Goal: Register for event/course

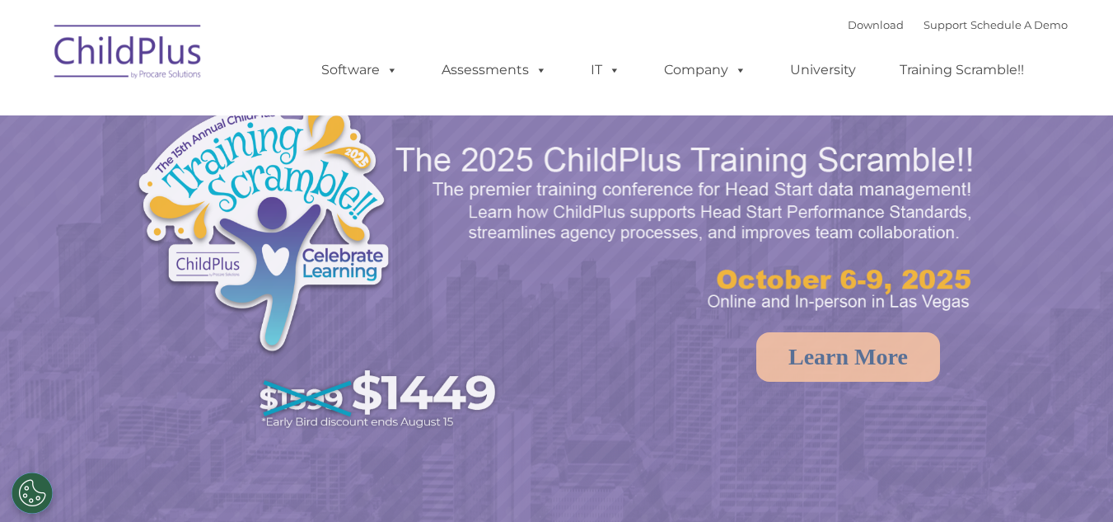
select select "MEDIUM"
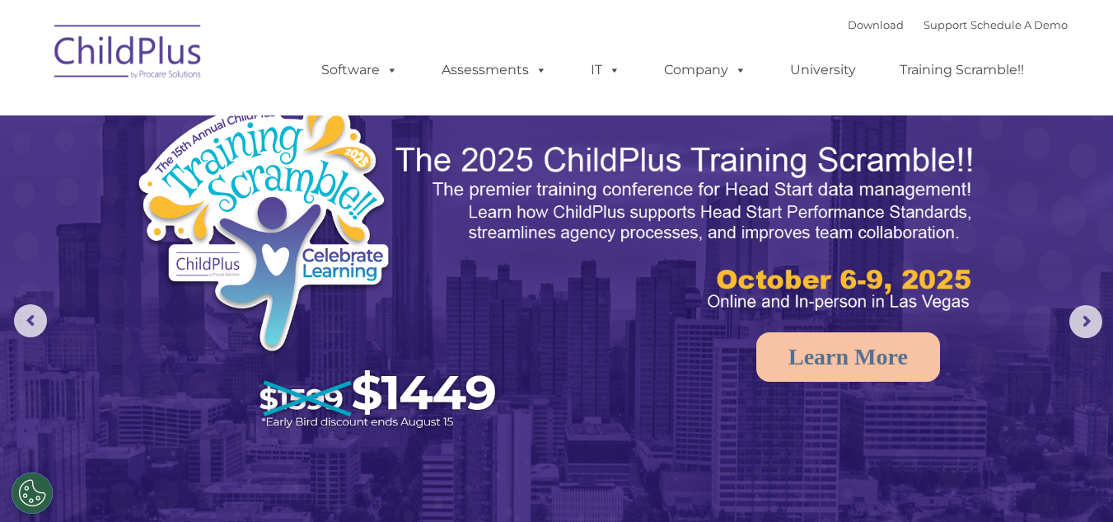
drag, startPoint x: 1108, startPoint y: 34, endPoint x: 1112, endPoint y: 51, distance: 17.6
click at [1112, 51] on nav "Download Support | Schedule A Demo  MENU MENU Software ChildPlus: The original…" at bounding box center [556, 57] width 1113 height 115
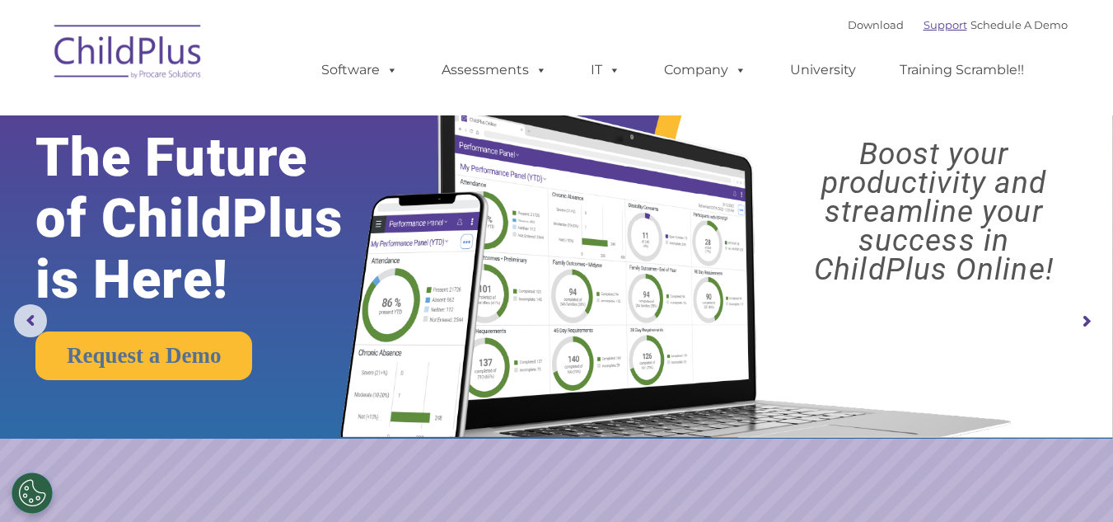
click at [924, 23] on link "Support" at bounding box center [946, 24] width 44 height 13
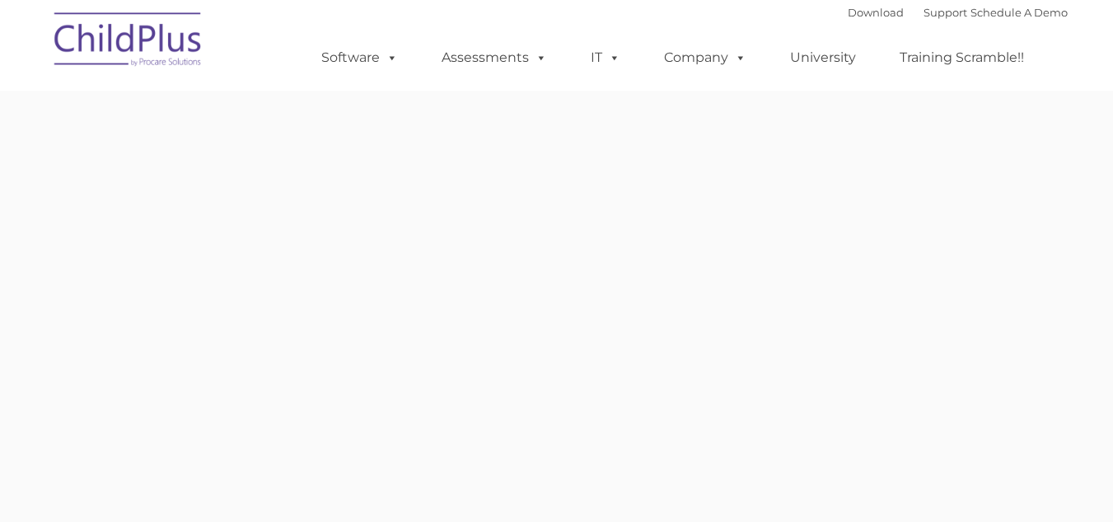
click at [260, 267] on div "New Layer Learn More Request a Demo The Future of ChildPlus is Here! Boost your…" at bounding box center [557, 296] width 997 height 643
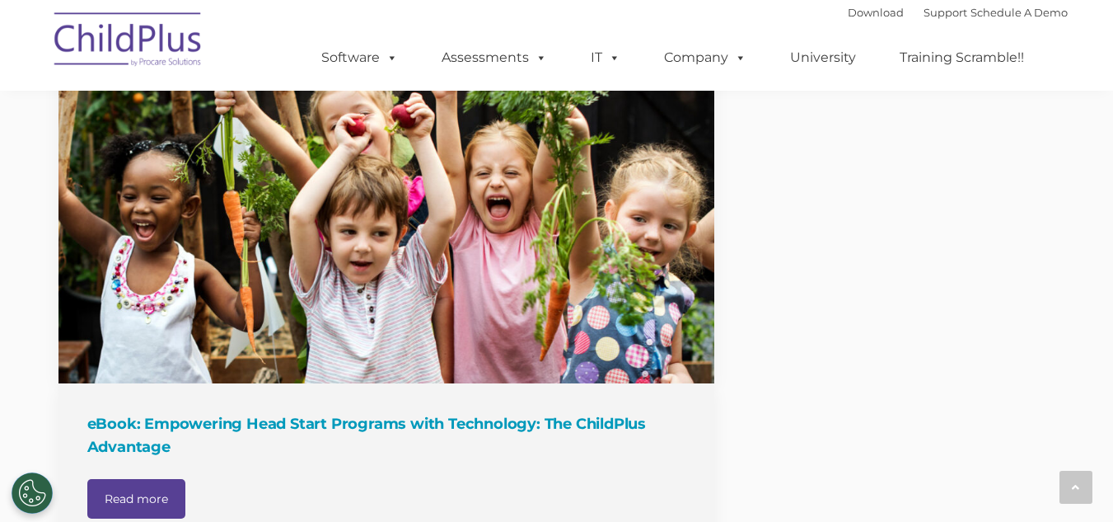
scroll to position [2278, 0]
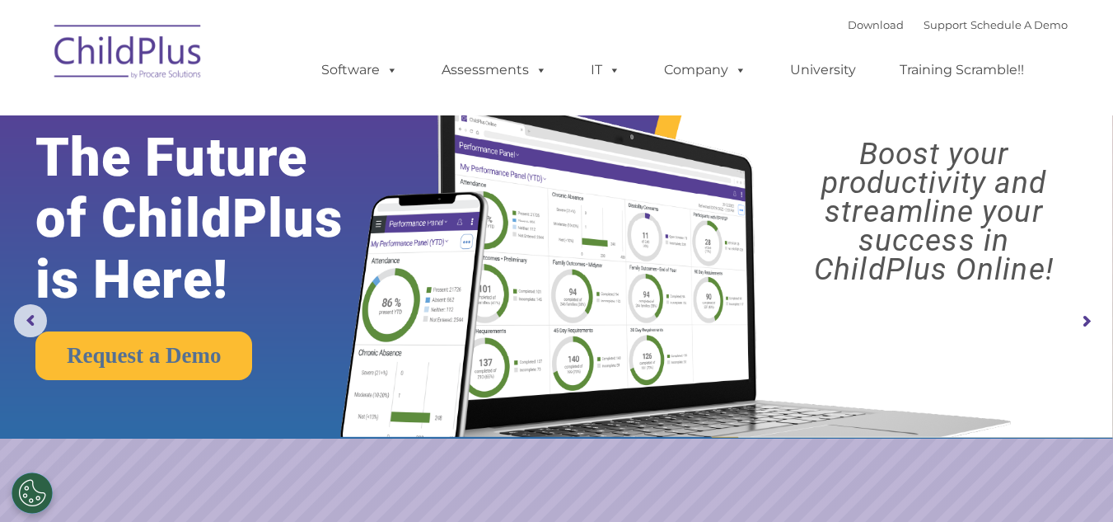
select select "MEDIUM"
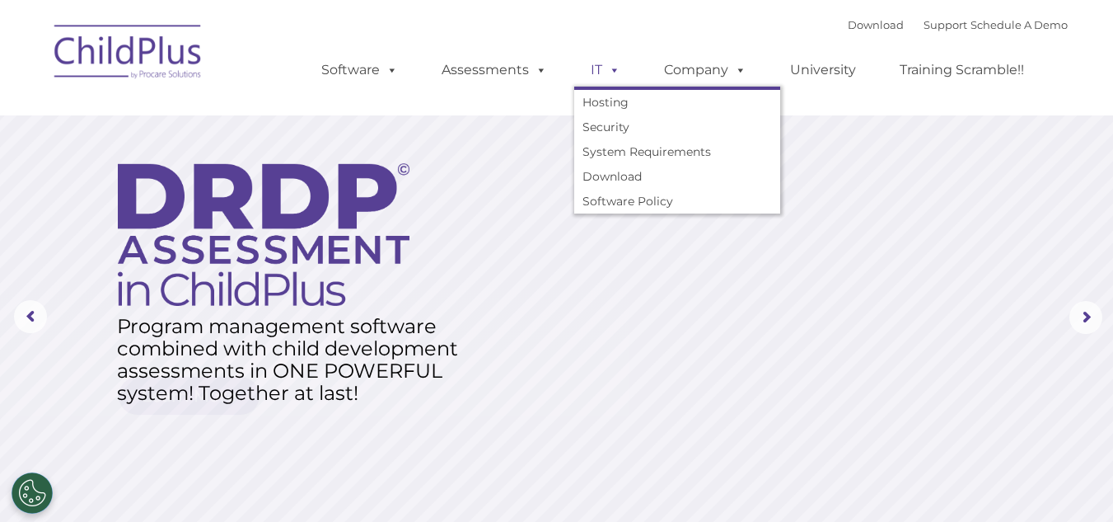
click at [584, 76] on link "IT" at bounding box center [605, 70] width 63 height 33
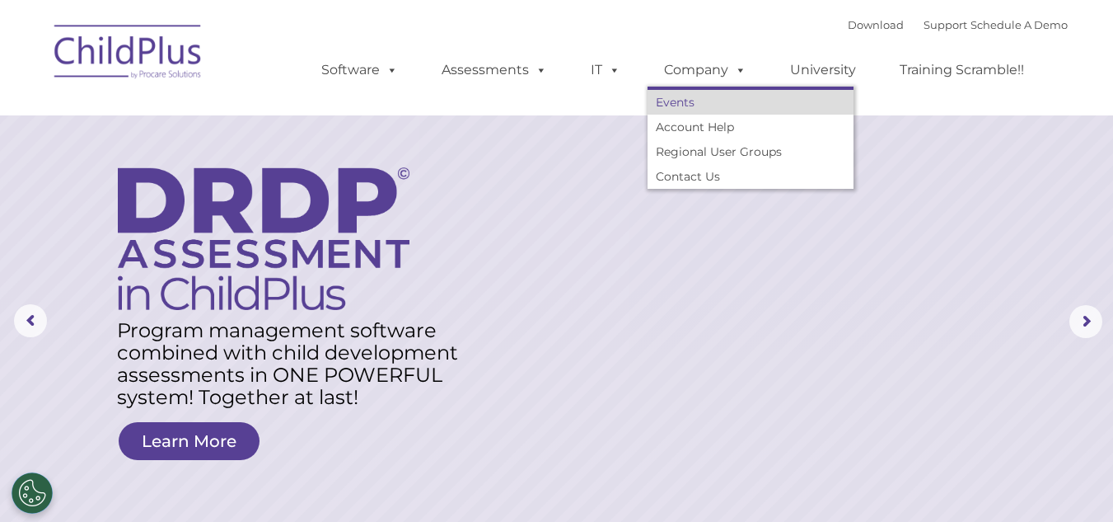
click at [678, 97] on link "Events" at bounding box center [751, 102] width 206 height 25
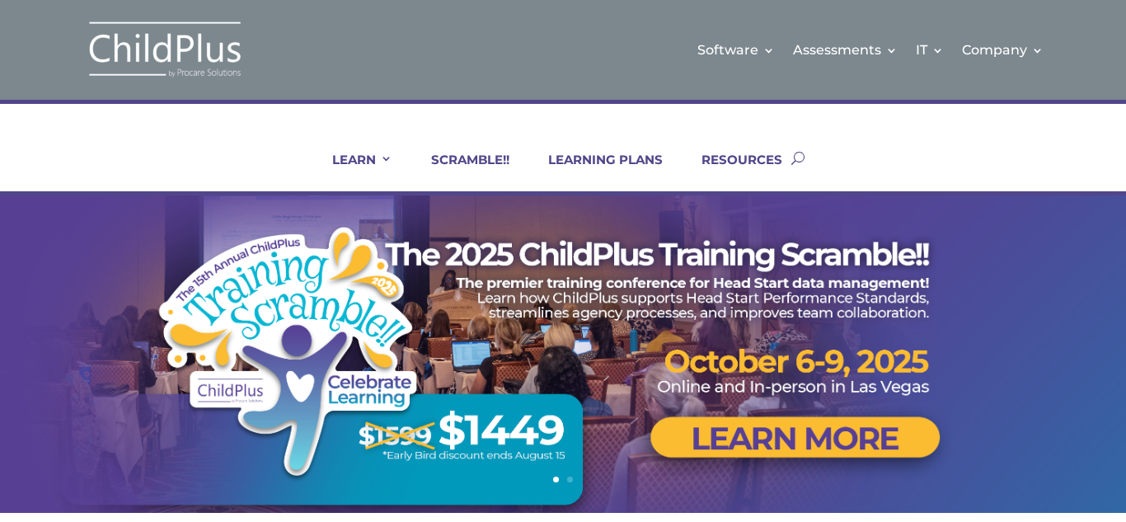
drag, startPoint x: 1054, startPoint y: 204, endPoint x: 1062, endPoint y: 194, distance: 12.2
click at [1026, 207] on div at bounding box center [563, 353] width 990 height 317
drag, startPoint x: 910, startPoint y: 478, endPoint x: 422, endPoint y: 291, distance: 522.4
click at [422, 291] on div "Previous Next 1 2" at bounding box center [563, 353] width 1126 height 317
